Goal: Task Accomplishment & Management: Manage account settings

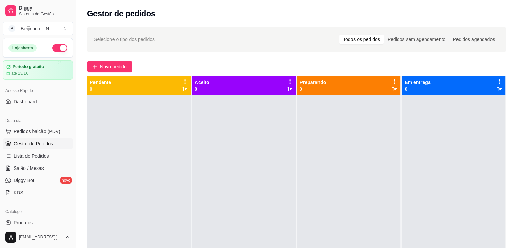
click at [46, 144] on span "Gestor de Pedidos" at bounding box center [33, 143] width 39 height 7
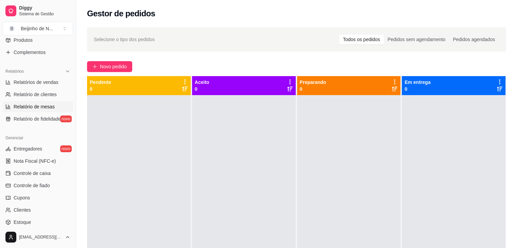
scroll to position [189, 0]
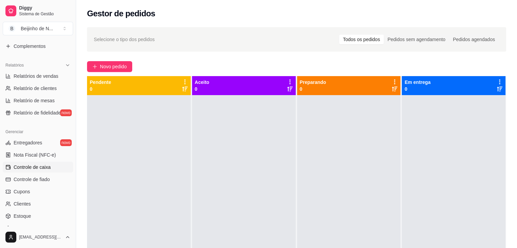
click at [39, 167] on span "Controle de caixa" at bounding box center [32, 167] width 37 height 7
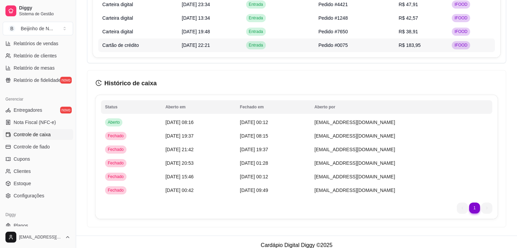
scroll to position [541, 0]
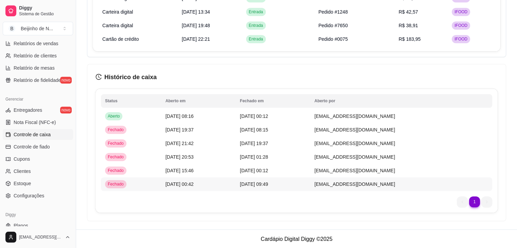
click at [196, 179] on td "[DATE] 00:42" at bounding box center [198, 184] width 74 height 14
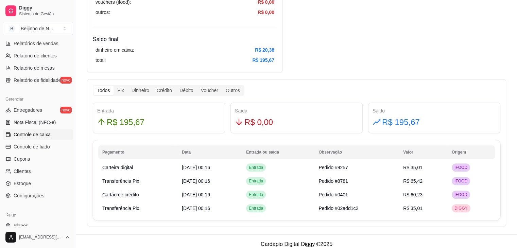
scroll to position [325, 0]
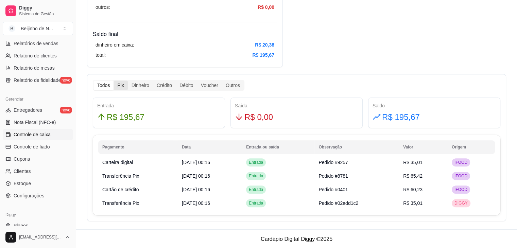
click at [120, 83] on div "Pix" at bounding box center [121, 86] width 14 height 10
click at [114, 81] on input "Pix" at bounding box center [114, 81] width 0 height 0
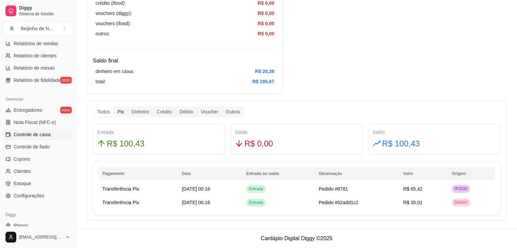
scroll to position [297, 0]
click at [143, 112] on div "Dinheiro" at bounding box center [140, 113] width 25 height 10
click at [128, 108] on input "Dinheiro" at bounding box center [128, 108] width 0 height 0
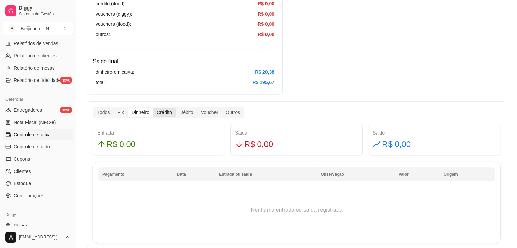
click at [165, 110] on div "Crédito" at bounding box center [164, 113] width 23 height 10
click at [153, 108] on input "Crédito" at bounding box center [153, 108] width 0 height 0
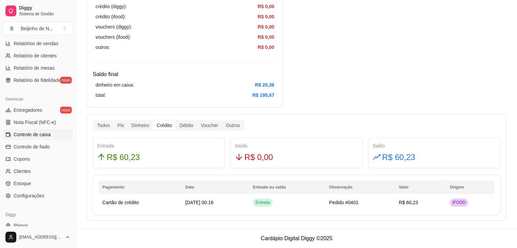
scroll to position [284, 0]
click at [190, 128] on div "Débito" at bounding box center [186, 126] width 21 height 10
click at [176, 121] on input "Débito" at bounding box center [176, 121] width 0 height 0
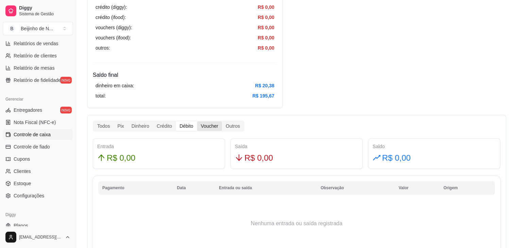
click at [211, 129] on div "Voucher" at bounding box center [209, 126] width 25 height 10
click at [197, 121] on input "Voucher" at bounding box center [197, 121] width 0 height 0
click at [234, 129] on div "Outros" at bounding box center [233, 126] width 22 height 10
click at [222, 121] on input "Outros" at bounding box center [222, 121] width 0 height 0
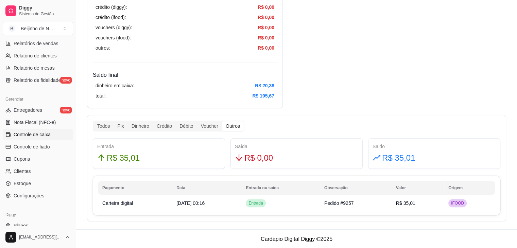
click at [93, 123] on div "Todos Pix Dinheiro Crédito Débito Voucher Outros" at bounding box center [169, 126] width 152 height 11
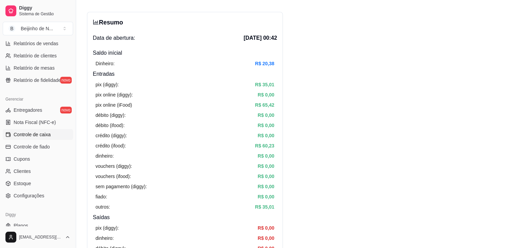
scroll to position [0, 0]
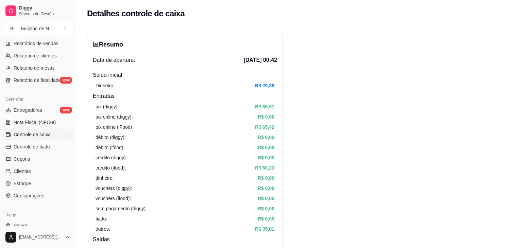
click at [0, 55] on div "Relatórios Relatórios de vendas Relatório de clientes Relatório de mesas Relató…" at bounding box center [38, 56] width 76 height 64
